Goal: Find contact information

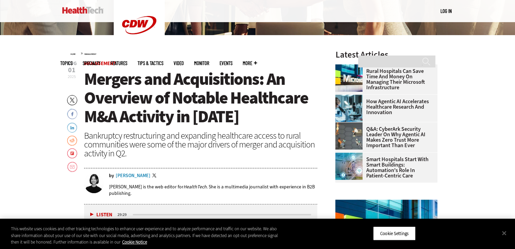
scroll to position [204, 0]
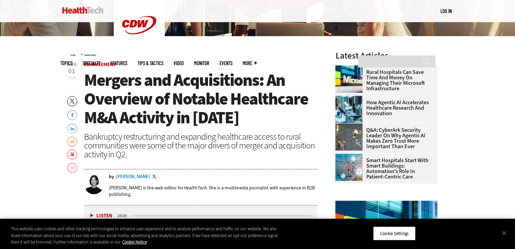
click at [131, 176] on div "[PERSON_NAME]" at bounding box center [133, 176] width 35 height 5
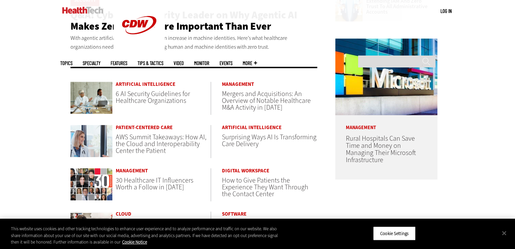
scroll to position [611, 0]
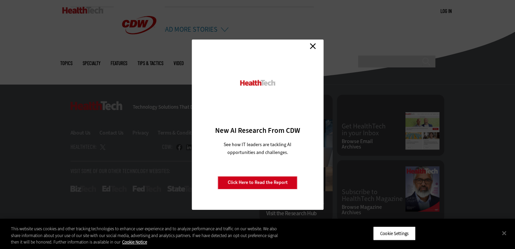
click at [317, 45] on link "Close" at bounding box center [313, 46] width 10 height 10
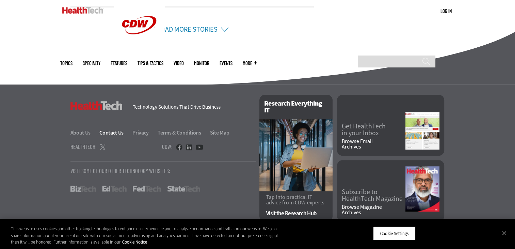
click at [109, 135] on link "Contact Us" at bounding box center [115, 132] width 32 height 7
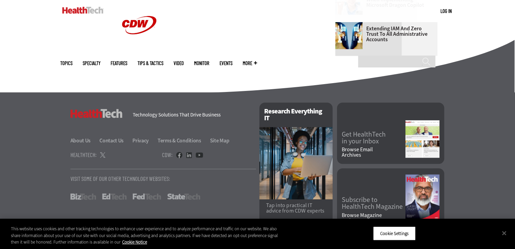
scroll to position [494, 0]
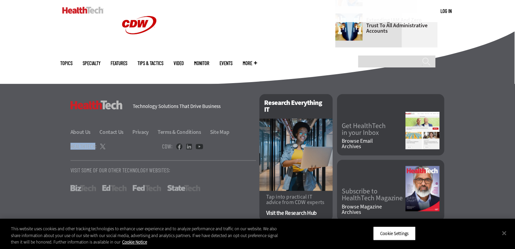
drag, startPoint x: 70, startPoint y: 146, endPoint x: 95, endPoint y: 150, distance: 24.4
click at [95, 149] on h4 "HealthTech:" at bounding box center [83, 146] width 26 height 6
copy h4 "HealthTech"
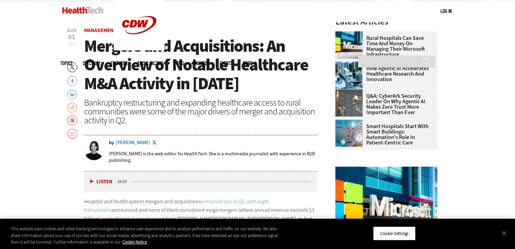
click at [125, 140] on div "[PERSON_NAME]" at bounding box center [133, 142] width 35 height 5
